Goal: Obtain resource: Obtain resource

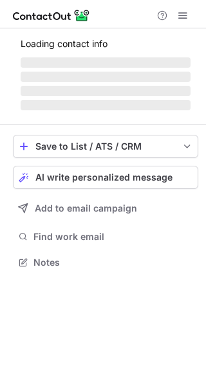
scroll to position [250, 206]
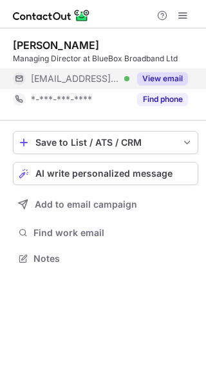
click at [177, 75] on button "View email" at bounding box center [162, 78] width 51 height 13
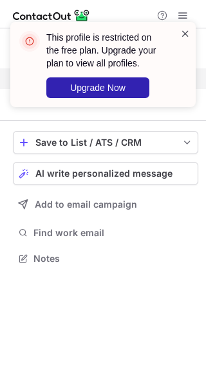
click at [186, 37] on span at bounding box center [186, 33] width 10 height 13
